Goal: Task Accomplishment & Management: Use online tool/utility

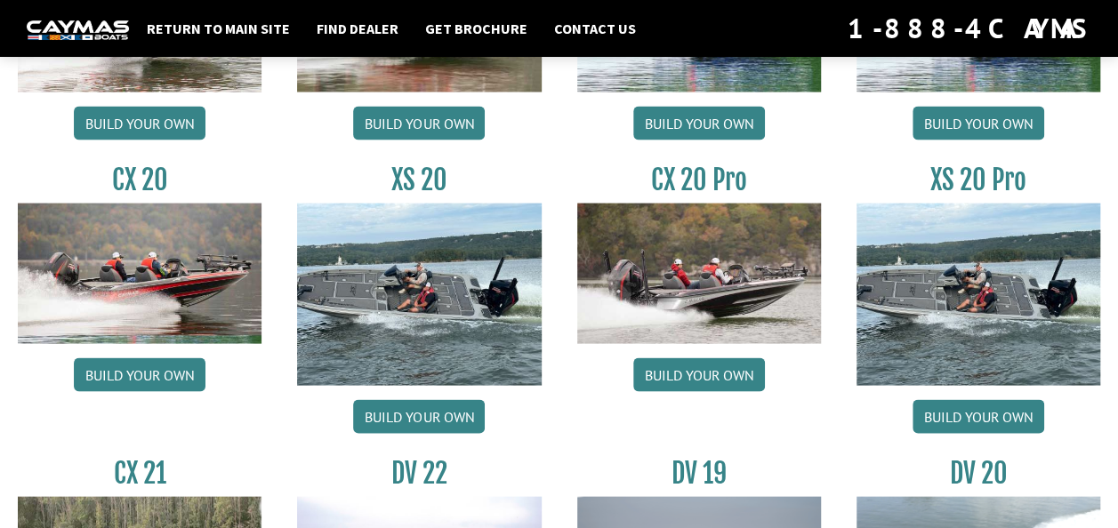
scroll to position [1690, 0]
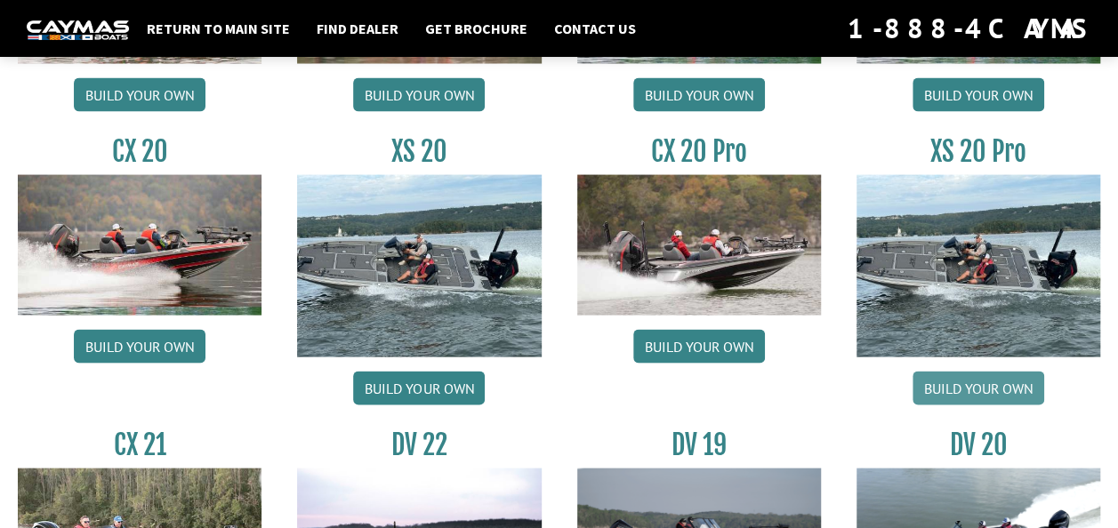
click at [971, 385] on link "Build your own" at bounding box center [979, 389] width 132 height 34
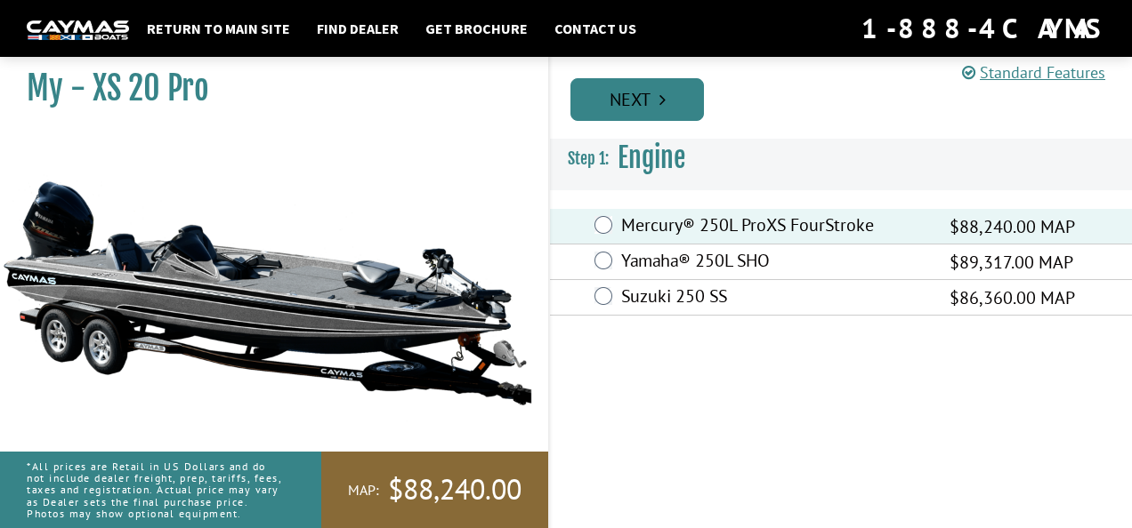
click at [616, 99] on link "Next" at bounding box center [636, 99] width 133 height 43
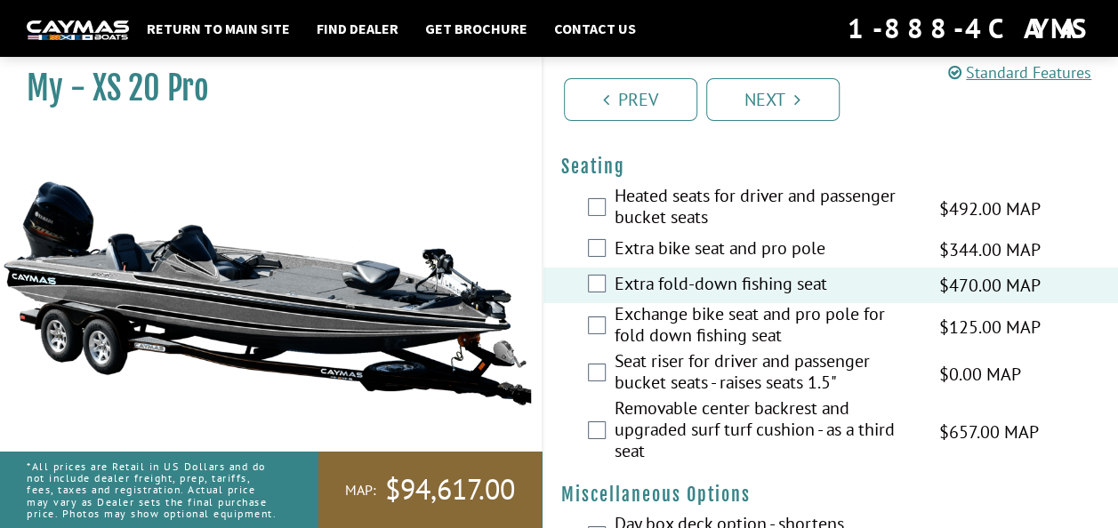
scroll to position [2693, 0]
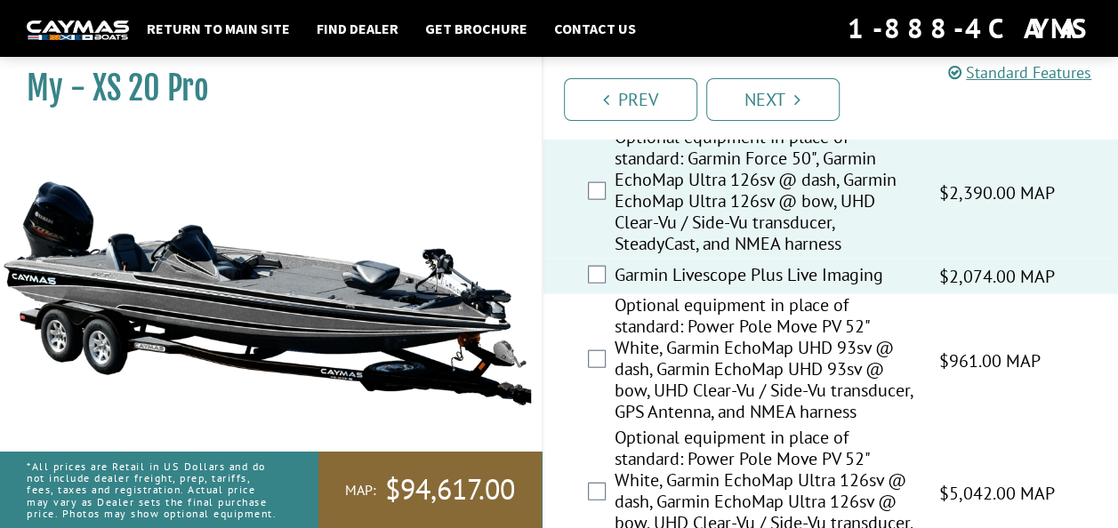
click at [1100, 375] on div "Optional equipment in place of standard: Power Pole Move PV 52" White, Garmin E…" at bounding box center [832, 360] width 576 height 133
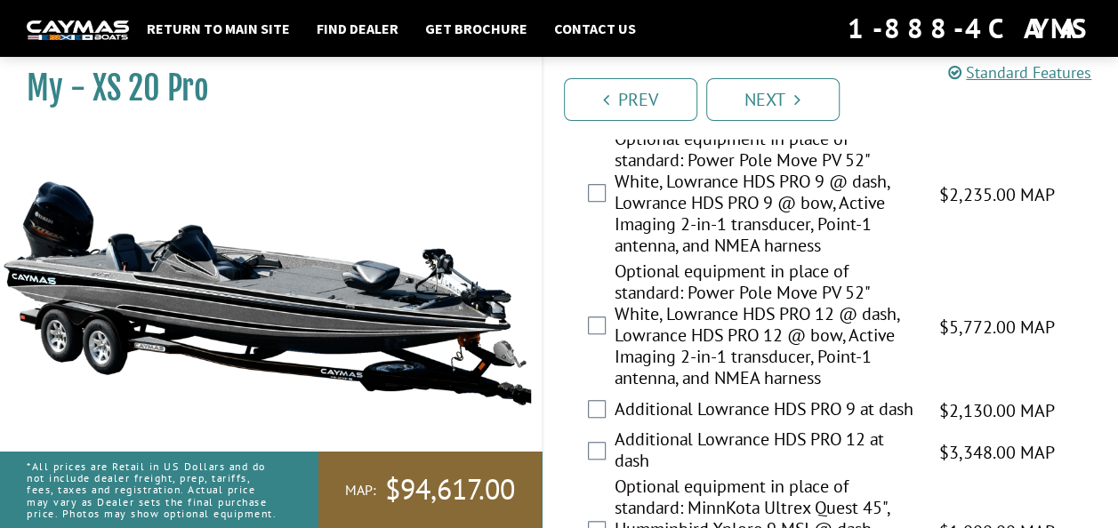
click at [1100, 375] on div "Optional equipment in place of standard: Power Pole Move PV 52" White, Lowrance…" at bounding box center [832, 327] width 576 height 133
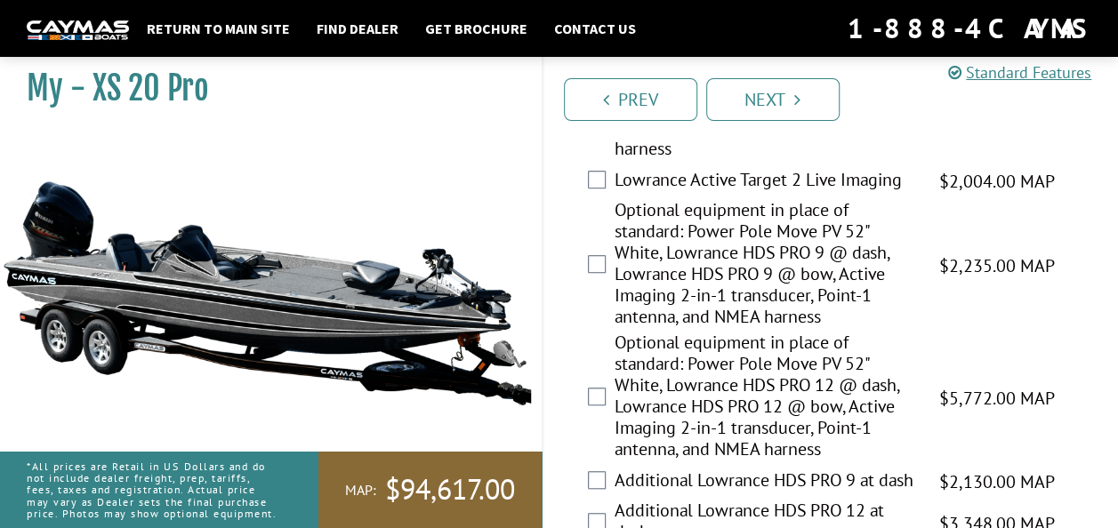
scroll to position [113, 0]
